Goal: Task Accomplishment & Management: Manage account settings

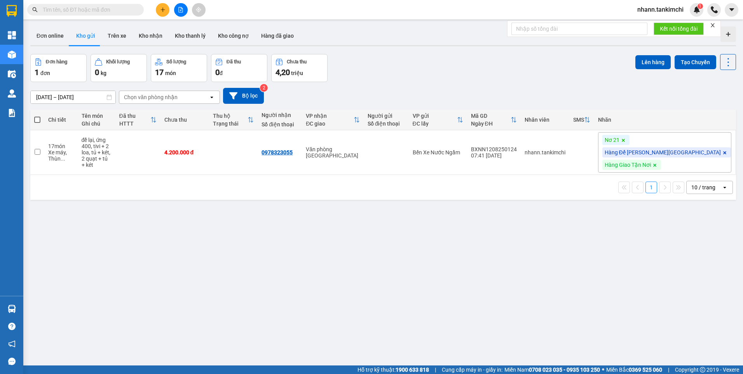
click at [92, 10] on input "text" at bounding box center [89, 9] width 92 height 9
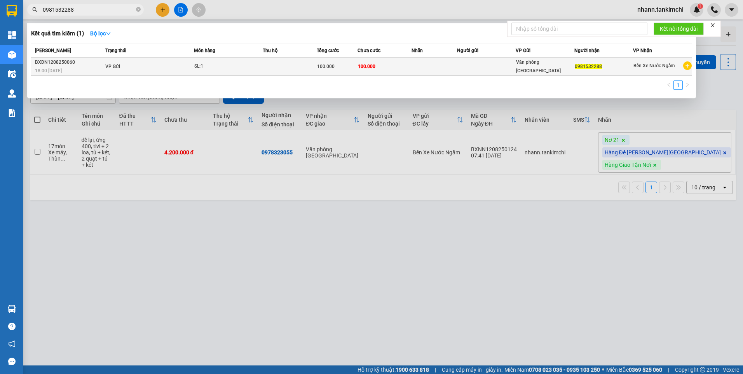
type input "0981532288"
click at [281, 69] on td at bounding box center [290, 67] width 54 height 18
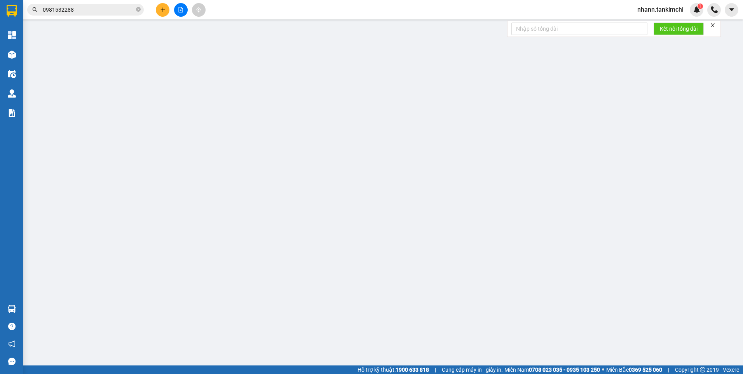
type input "0981532288"
type input "100.000"
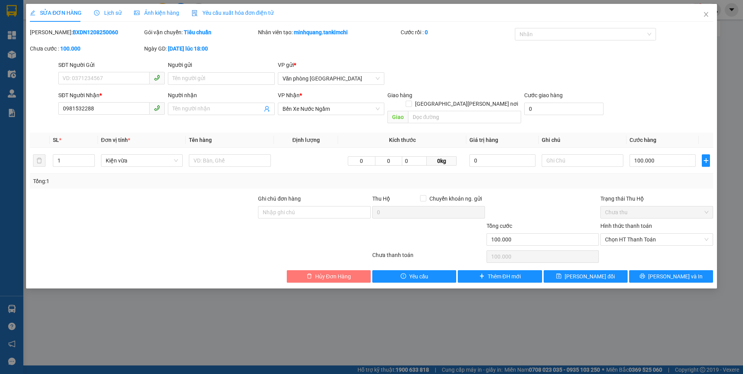
click at [330, 272] on span "Hủy Đơn Hàng" at bounding box center [333, 276] width 36 height 9
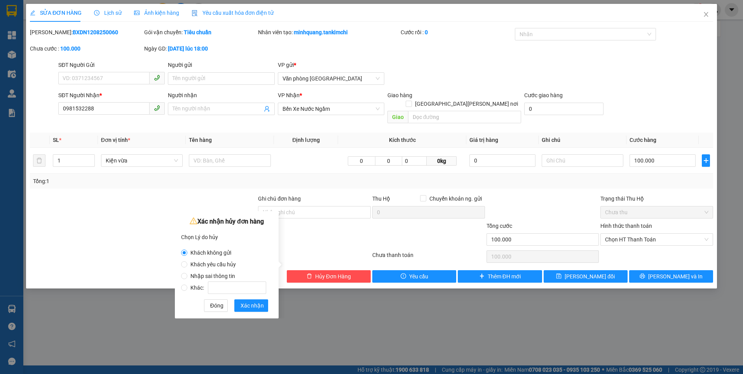
click at [210, 265] on span "Khách yêu cầu hủy" at bounding box center [213, 264] width 52 height 6
click at [187, 265] on input "Khách yêu cầu hủy" at bounding box center [184, 264] width 6 height 6
radio input "true"
radio input "false"
click at [253, 307] on span "Xác nhận" at bounding box center [252, 305] width 23 height 9
